Goal: Task Accomplishment & Management: Complete application form

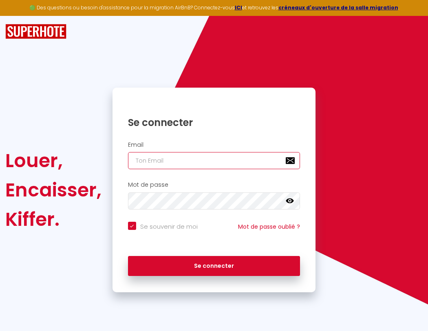
type input "l"
checkbox input "true"
type input "le"
checkbox input "true"
type input "les"
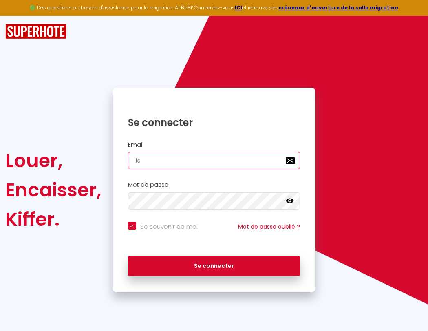
checkbox input "true"
type input "lesp"
checkbox input "true"
type input "lespa"
checkbox input "true"
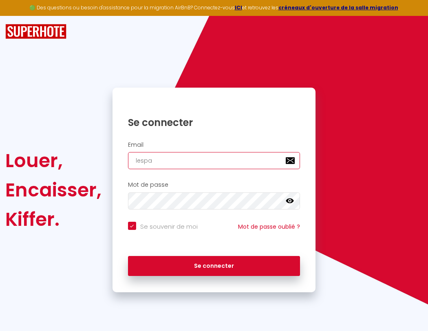
type input "lespac"
checkbox input "true"
type input "lespace"
checkbox input "true"
type input "l"
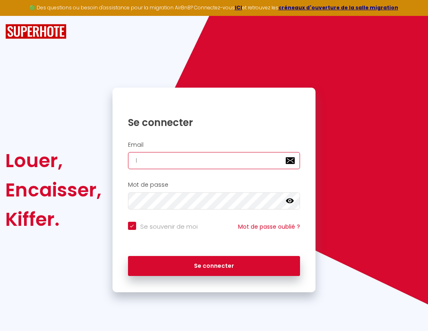
checkbox input "true"
type input "lespaced"
checkbox input "true"
type input "le"
checkbox input "true"
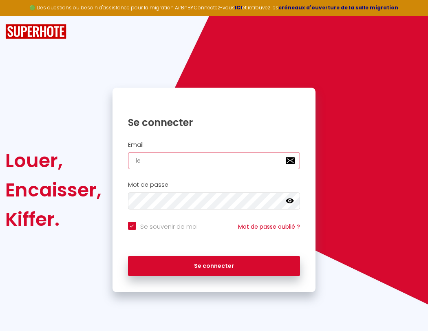
type input "les"
checkbox input "true"
type input "lesp"
checkbox input "true"
type input "lespa"
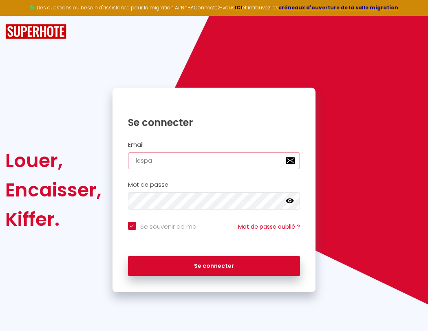
checkbox input "true"
type input "lespac"
checkbox input "true"
type input "lespace"
checkbox input "true"
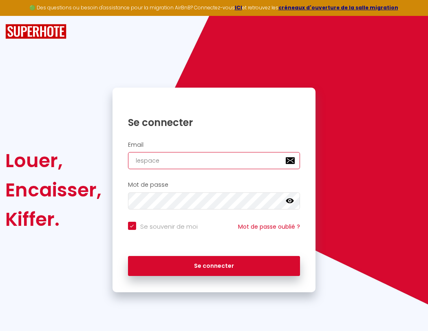
type input "lespaced"
checkbox input "true"
type input "l"
checkbox input "true"
type input "lespacede"
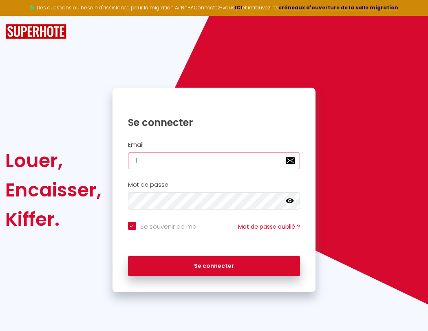
checkbox input "true"
type input "lespacedetente@g"
checkbox input "true"
type input "lespacedet"
checkbox input "true"
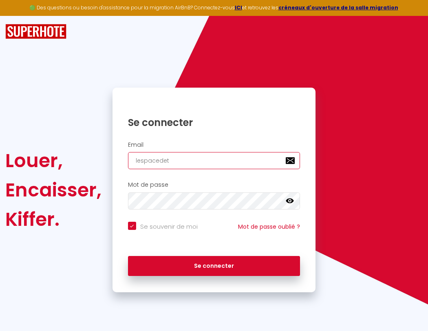
type input "lespacedetente@gm"
checkbox input "true"
type input "lespacedete"
checkbox input "true"
type input "lespacedetente@gma"
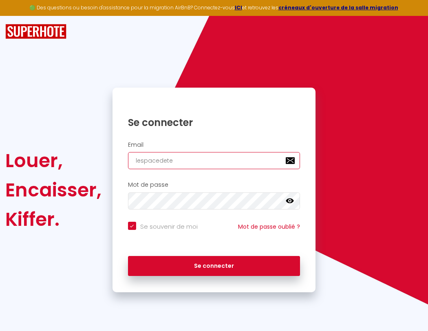
checkbox input "true"
type input "lespacedeten"
checkbox input "true"
type input "lespacedetente@gmai"
checkbox input "true"
